Goal: Transaction & Acquisition: Purchase product/service

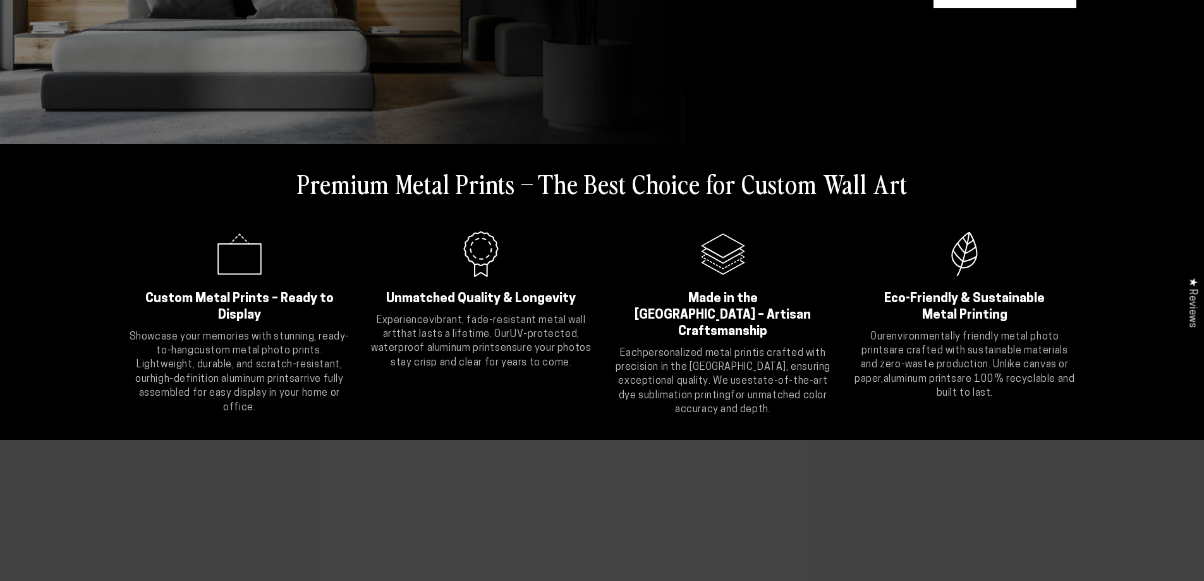
scroll to position [253, 0]
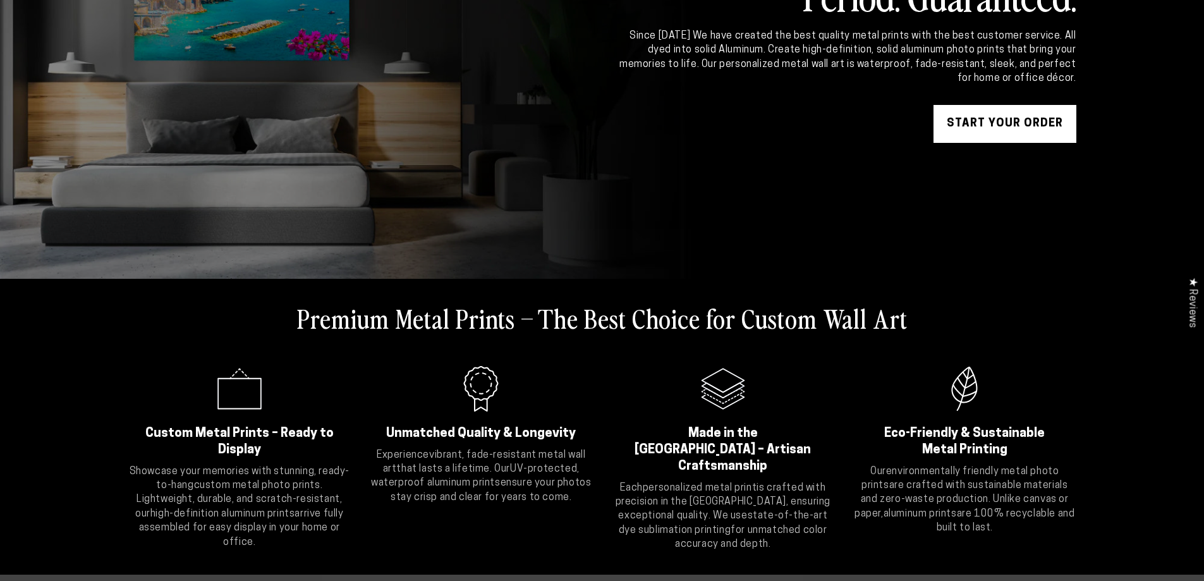
drag, startPoint x: 994, startPoint y: 119, endPoint x: 977, endPoint y: 121, distance: 16.5
click at [995, 118] on link "START YOUR Order" at bounding box center [1004, 124] width 143 height 38
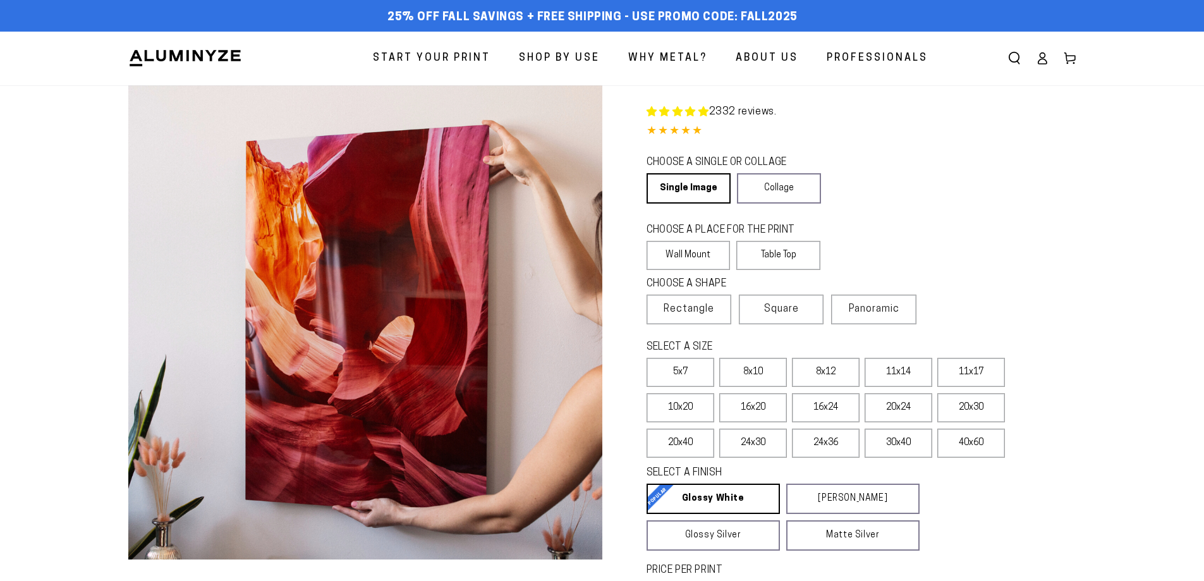
select select "**********"
click at [813, 442] on label "24x36" at bounding box center [826, 442] width 68 height 29
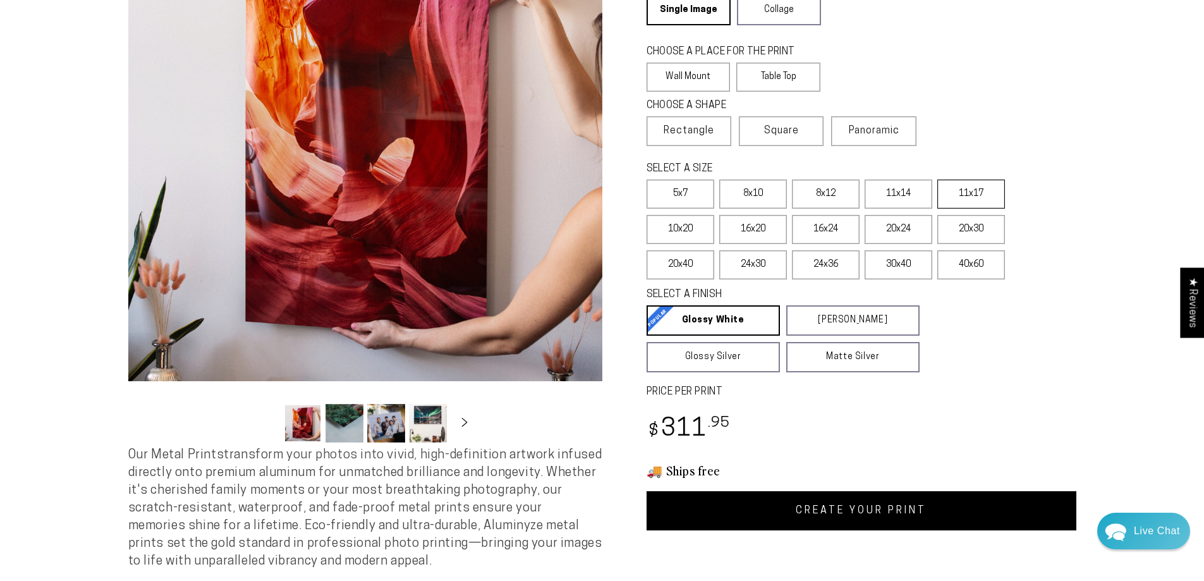
scroll to position [190, 0]
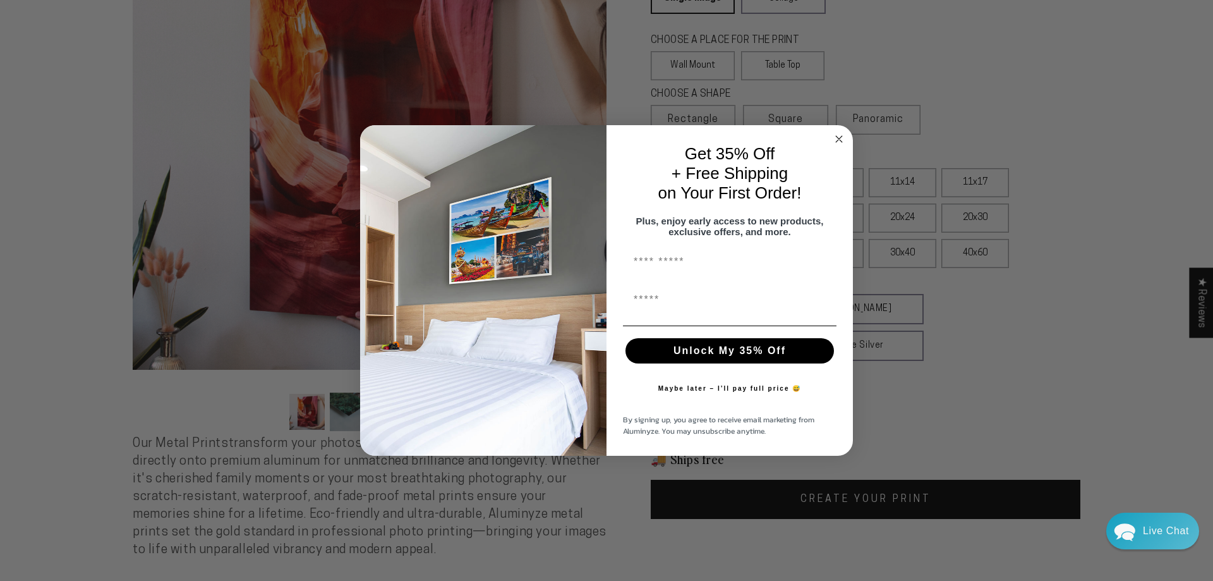
click at [841, 134] on circle "Close dialog" at bounding box center [839, 138] width 15 height 15
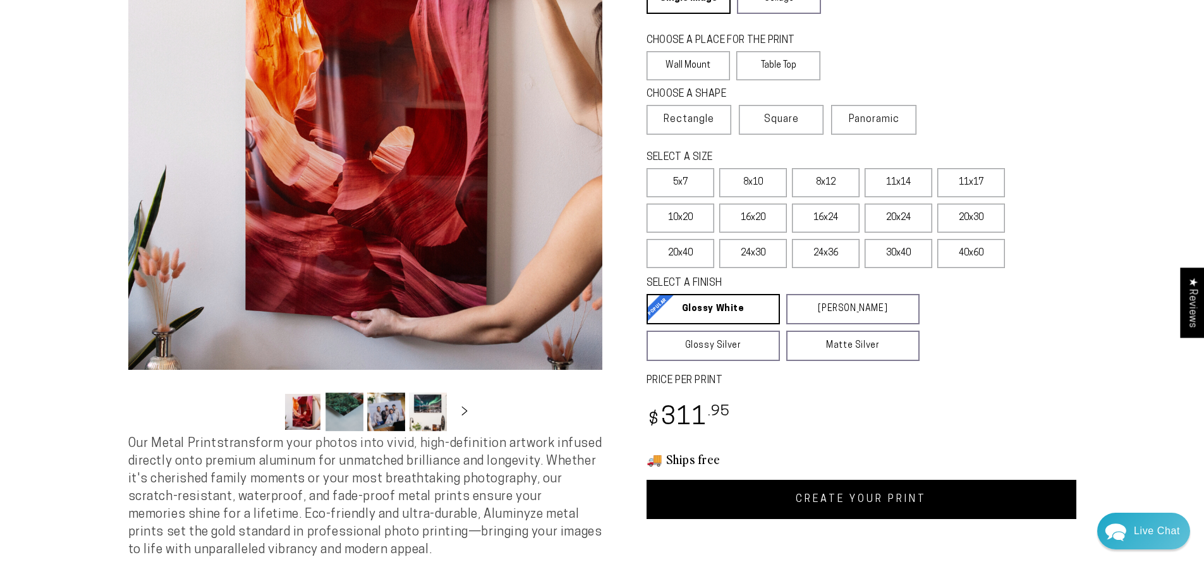
scroll to position [0, 0]
